Goal: Information Seeking & Learning: Compare options

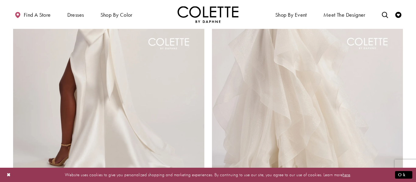
scroll to position [170, 0]
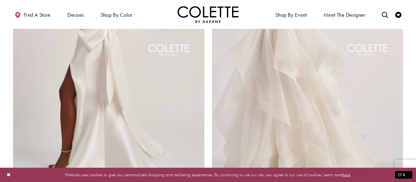
click at [157, 106] on img "Visit Colette by Daphne Style No. CL8470 Page" at bounding box center [108, 52] width 191 height 278
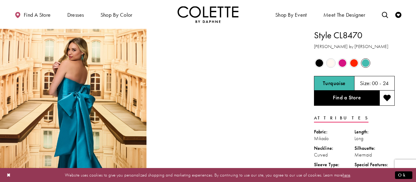
click at [330, 64] on span "Product color controls state depends on size chosen" at bounding box center [331, 63] width 8 height 8
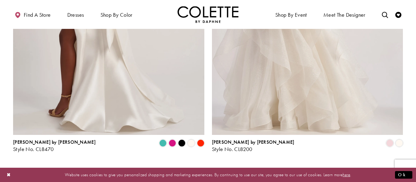
scroll to position [167, 0]
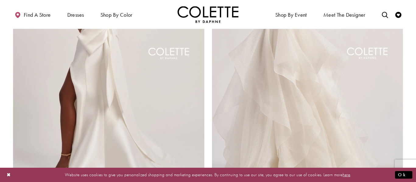
click at [326, 115] on img "Visit Colette by Daphne Style No. CL8200 Page" at bounding box center [307, 55] width 191 height 278
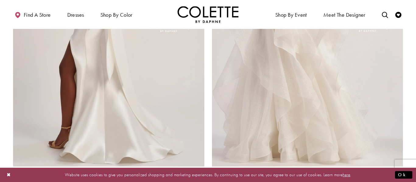
scroll to position [0, 0]
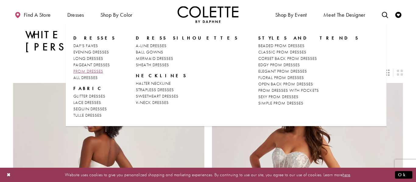
click at [84, 72] on span "PROM DRESSES" at bounding box center [88, 70] width 30 height 5
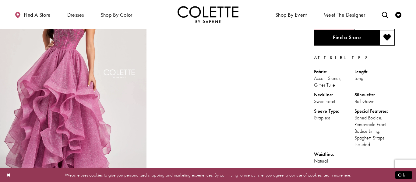
scroll to position [36, 0]
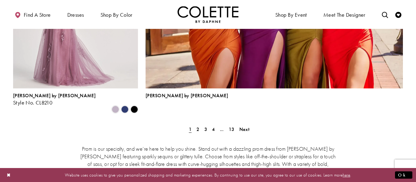
scroll to position [1432, 0]
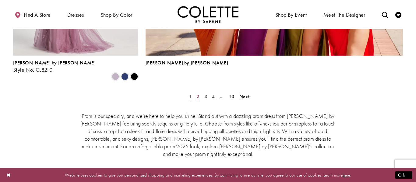
click at [200, 92] on link "2" at bounding box center [197, 96] width 6 height 9
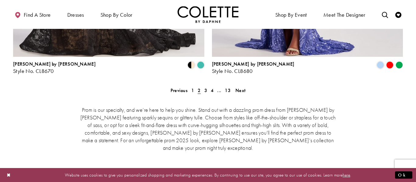
scroll to position [1303, 0]
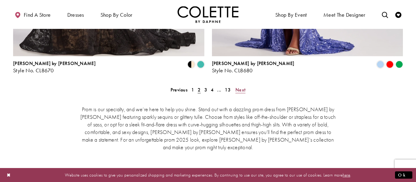
click at [236, 87] on span "Next" at bounding box center [240, 90] width 10 height 6
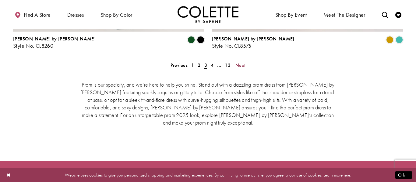
scroll to position [1331, 0]
